Goal: Information Seeking & Learning: Find specific fact

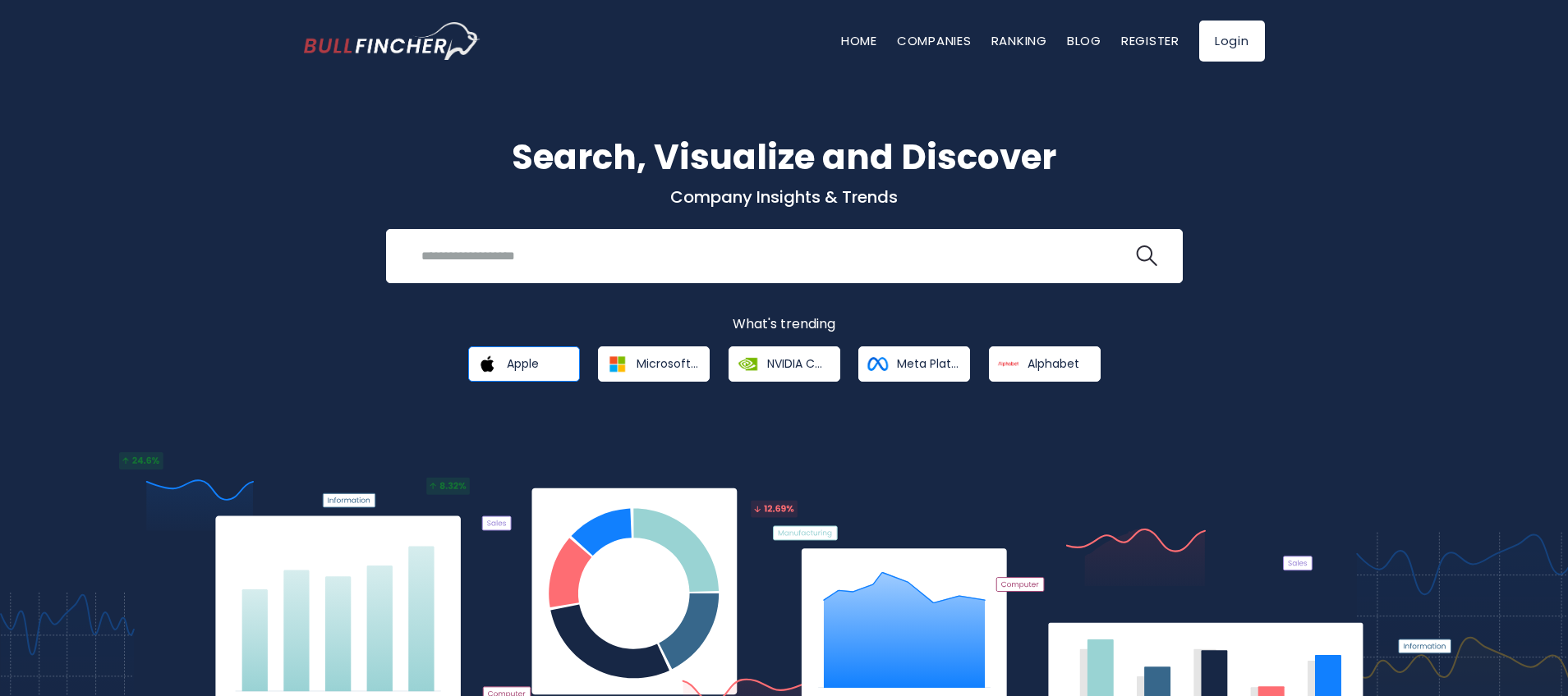
click at [521, 359] on span "Apple" at bounding box center [522, 363] width 32 height 15
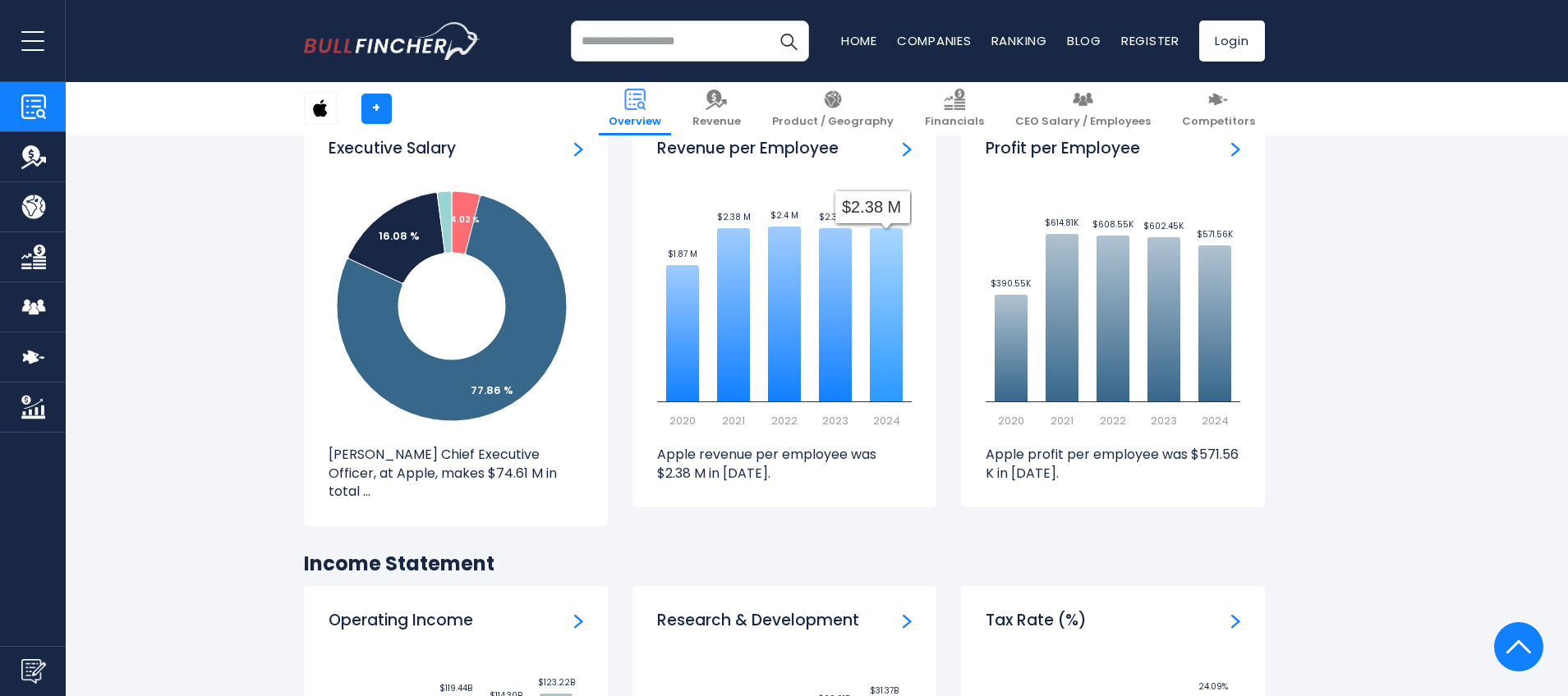
scroll to position [2008, 0]
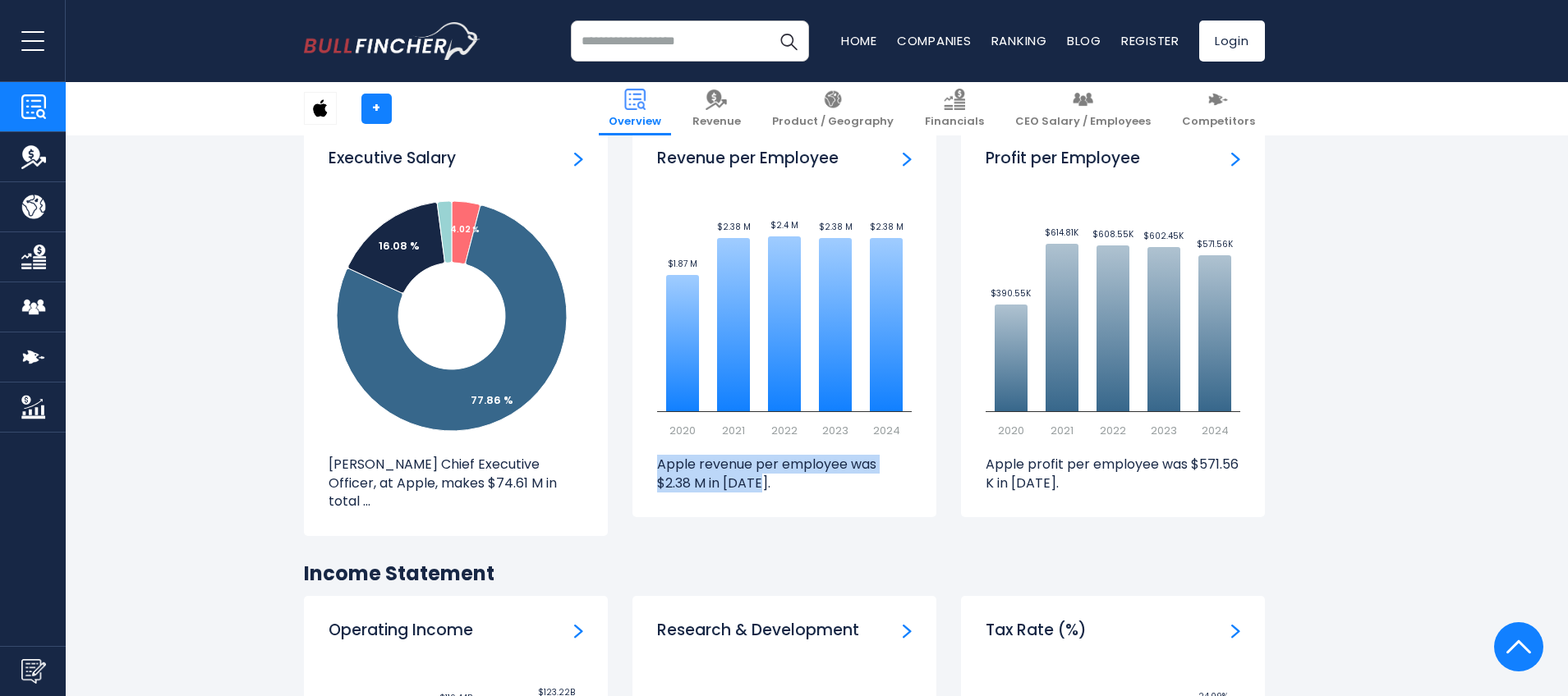
drag, startPoint x: 660, startPoint y: 447, endPoint x: 766, endPoint y: 464, distance: 107.4
click at [766, 464] on p "Apple revenue per employee was $2.38 M in [DATE]." at bounding box center [784, 474] width 255 height 37
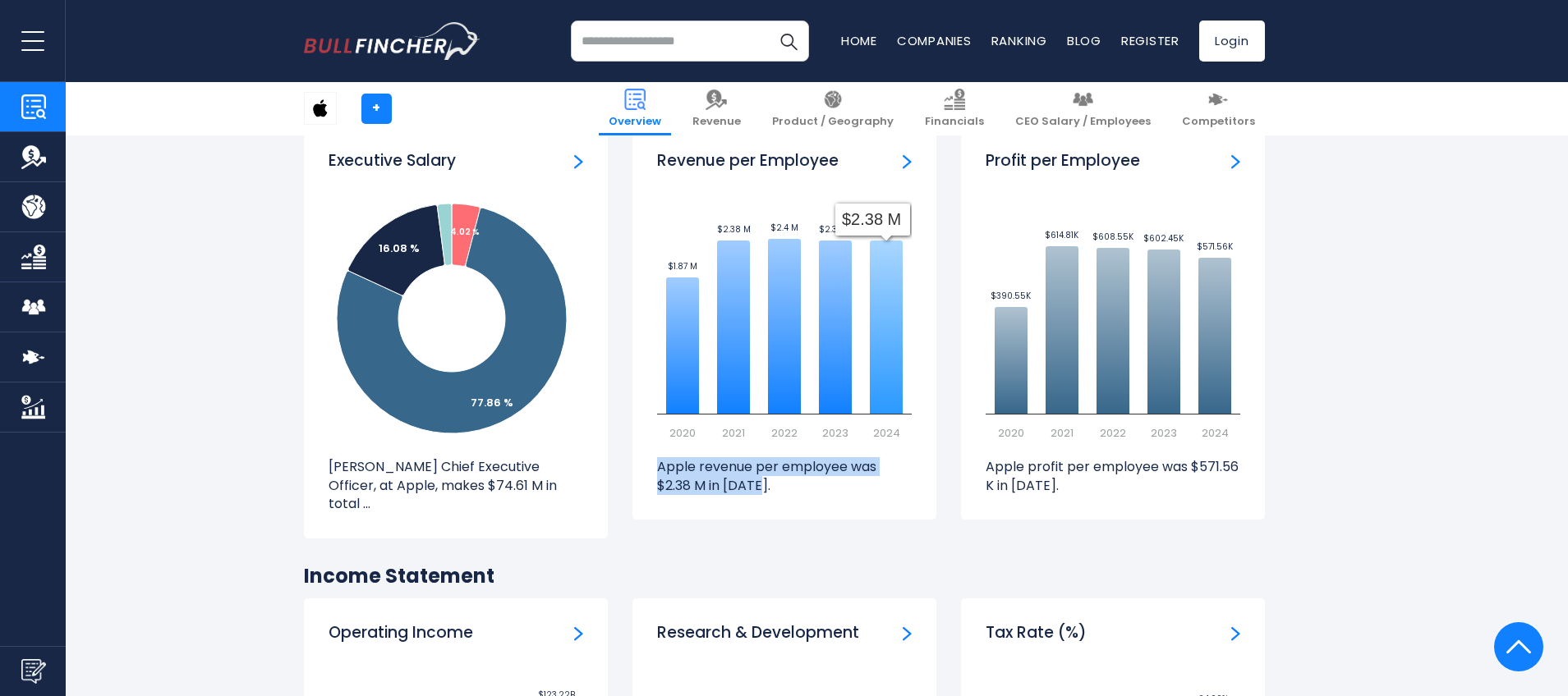
scroll to position [2005, 0]
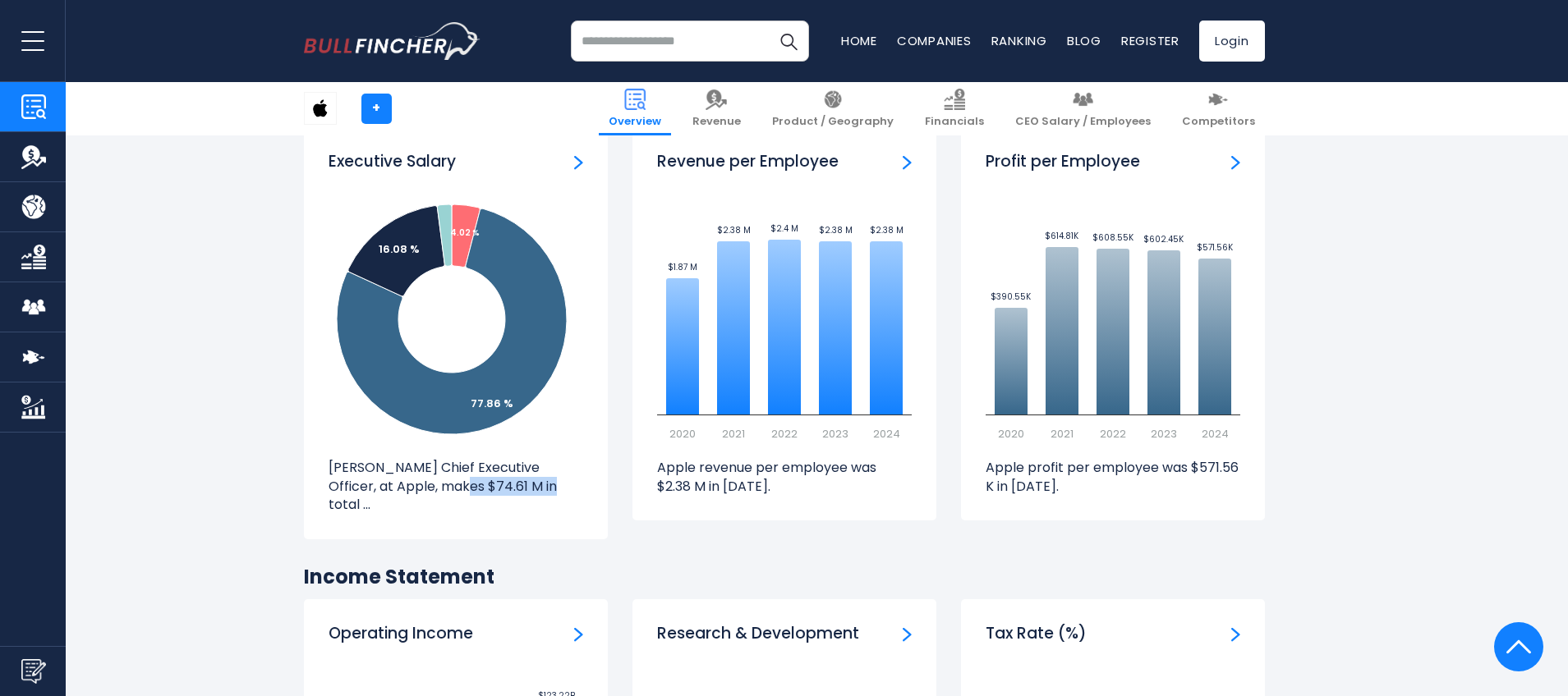
drag, startPoint x: 432, startPoint y: 468, endPoint x: 514, endPoint y: 467, distance: 82.0
click at [514, 467] on p "[PERSON_NAME] Chief Executive Officer, at Apple, makes $74.61 M in total ..." at bounding box center [455, 486] width 255 height 55
